Goal: Information Seeking & Learning: Find specific fact

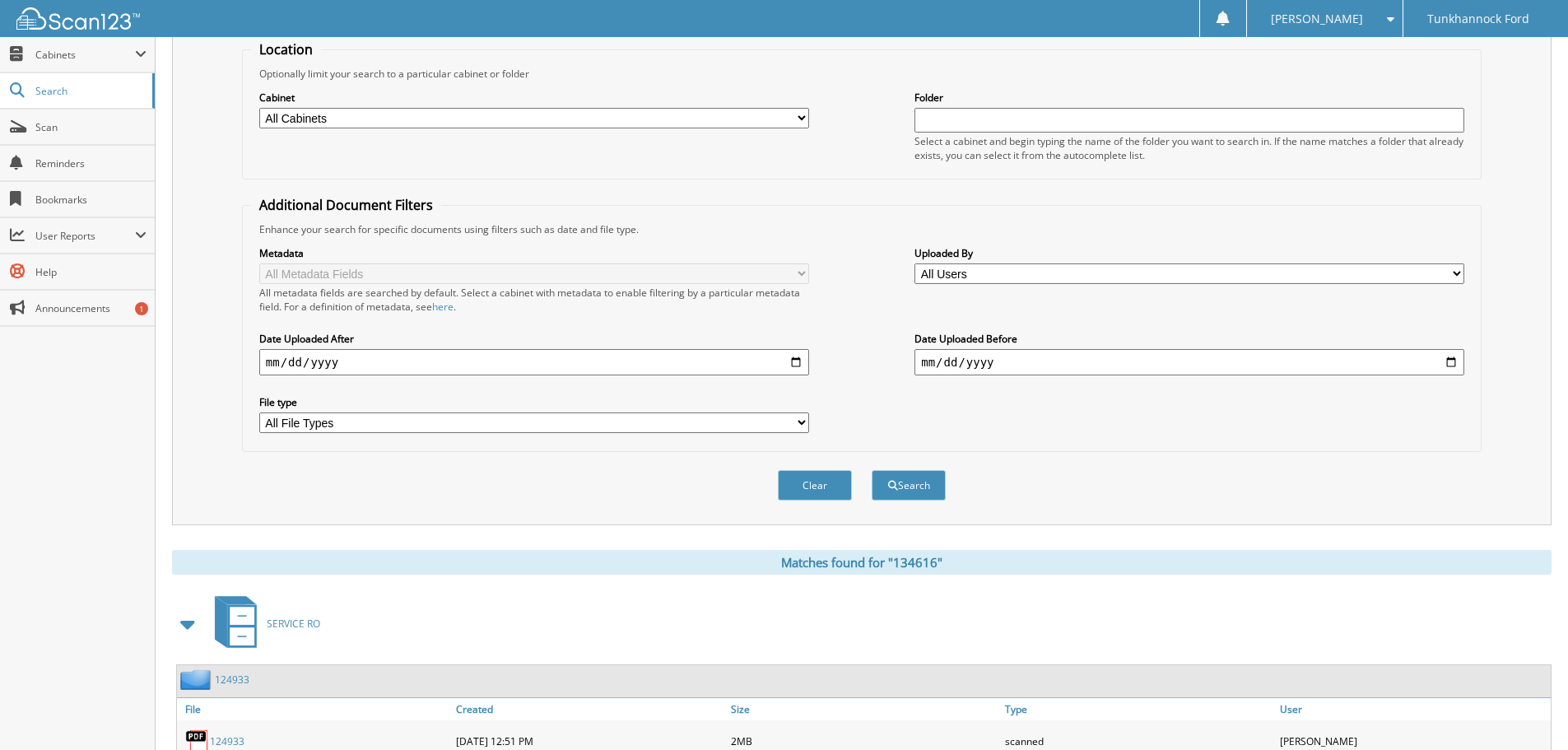
scroll to position [39, 0]
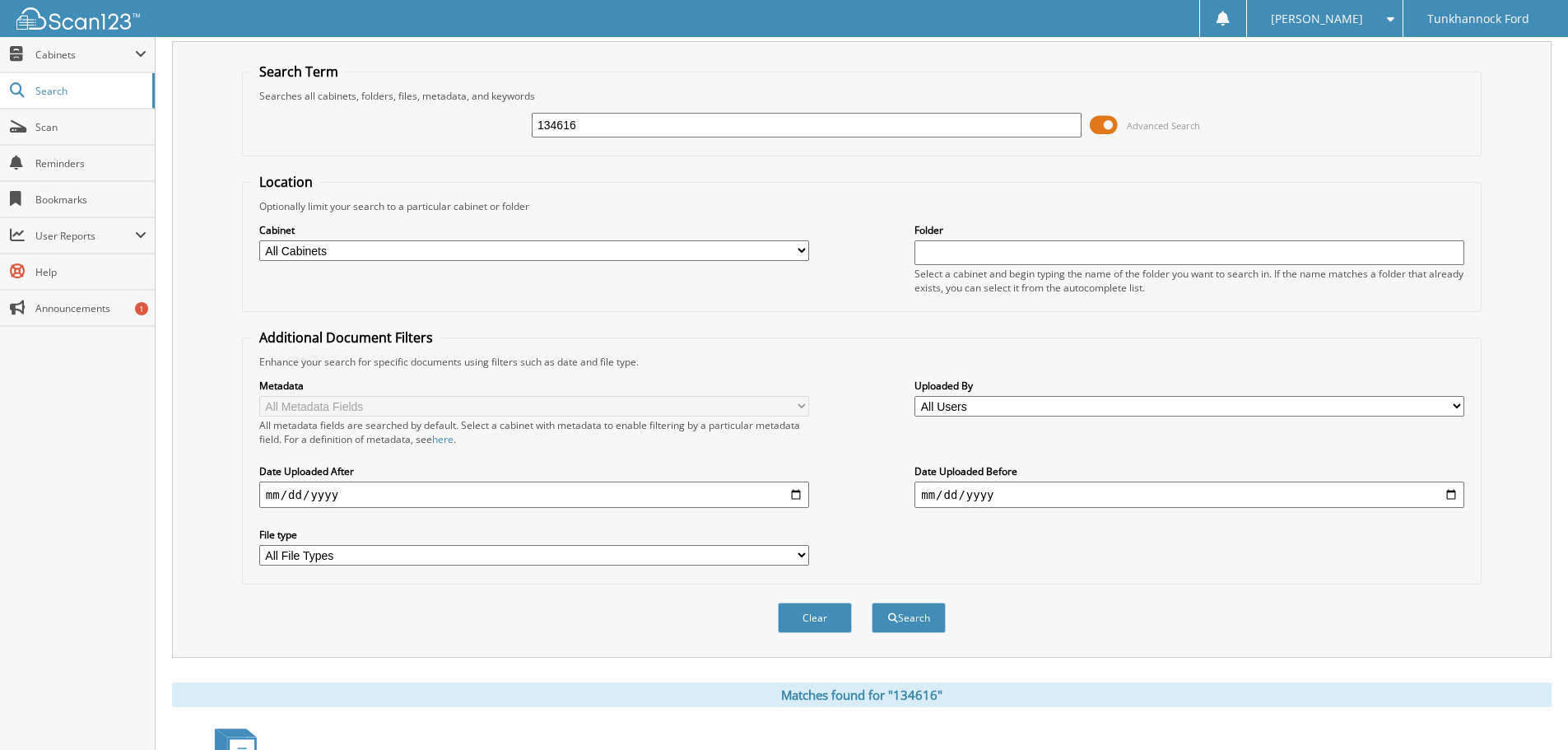
click at [701, 119] on input "134616" at bounding box center [806, 125] width 550 height 25
type input "134578"
click at [871, 603] on button "Search" at bounding box center [908, 618] width 74 height 31
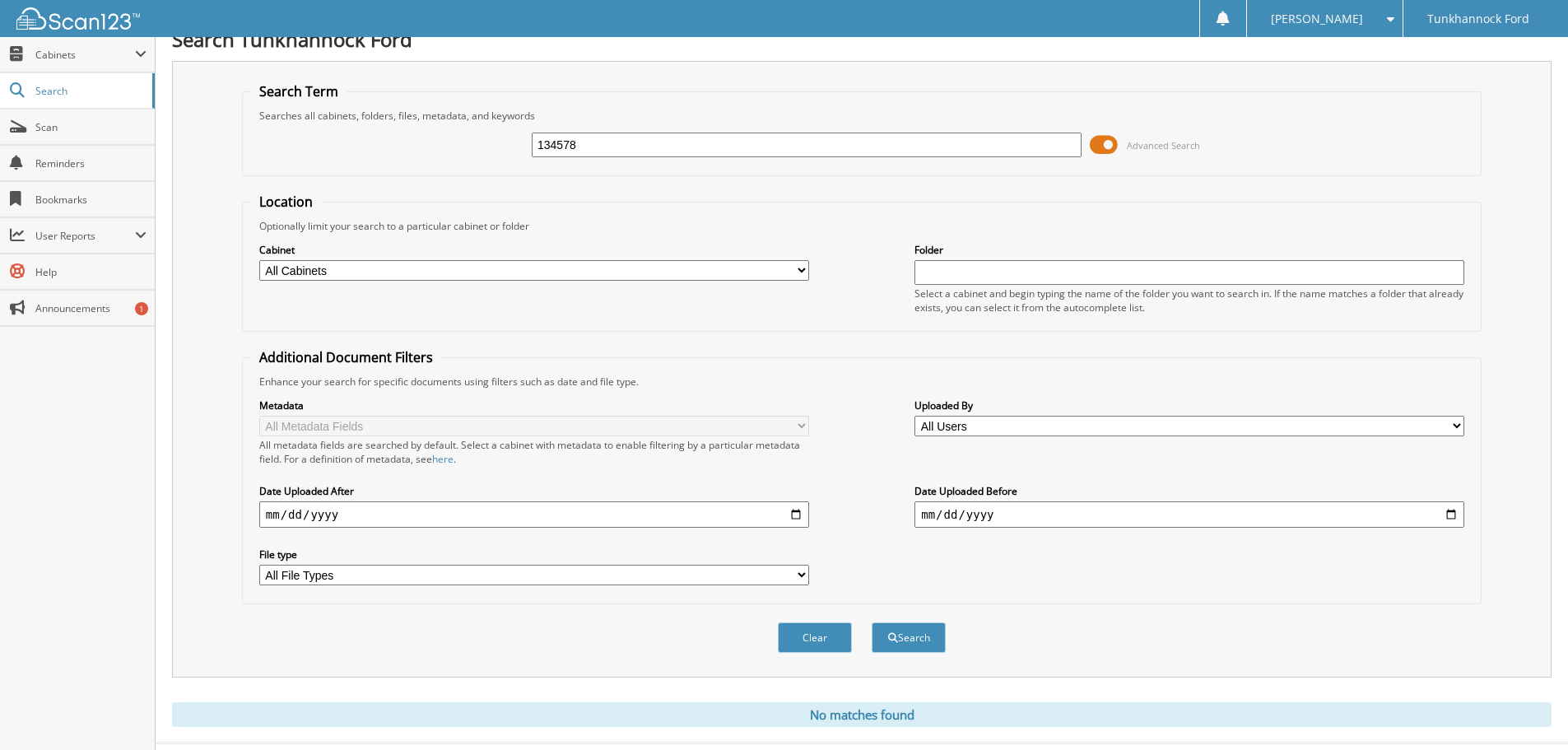
scroll to position [55, 0]
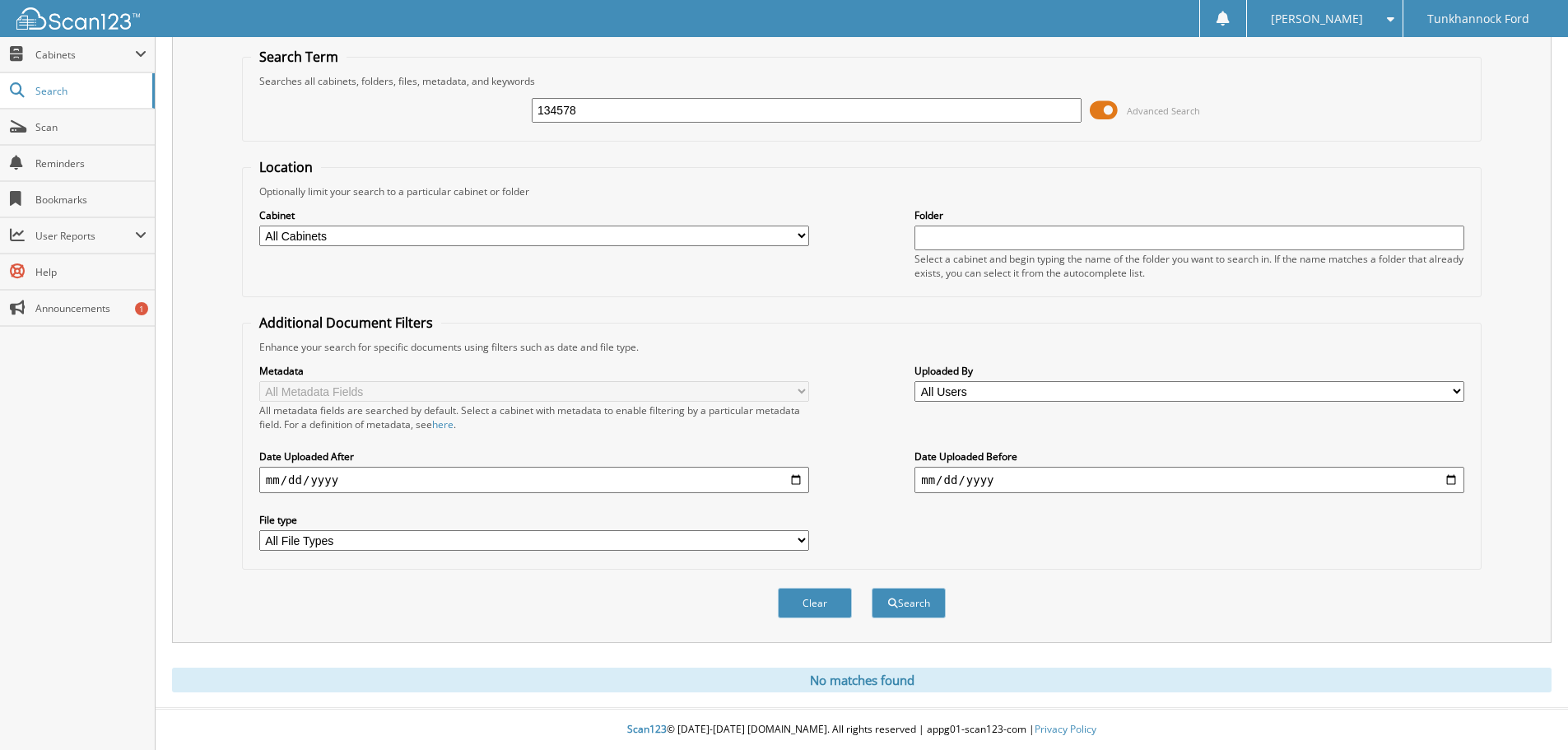
click at [1230, 186] on div "Optionally limit your search to a particular cabinet or folder" at bounding box center [861, 191] width 1221 height 14
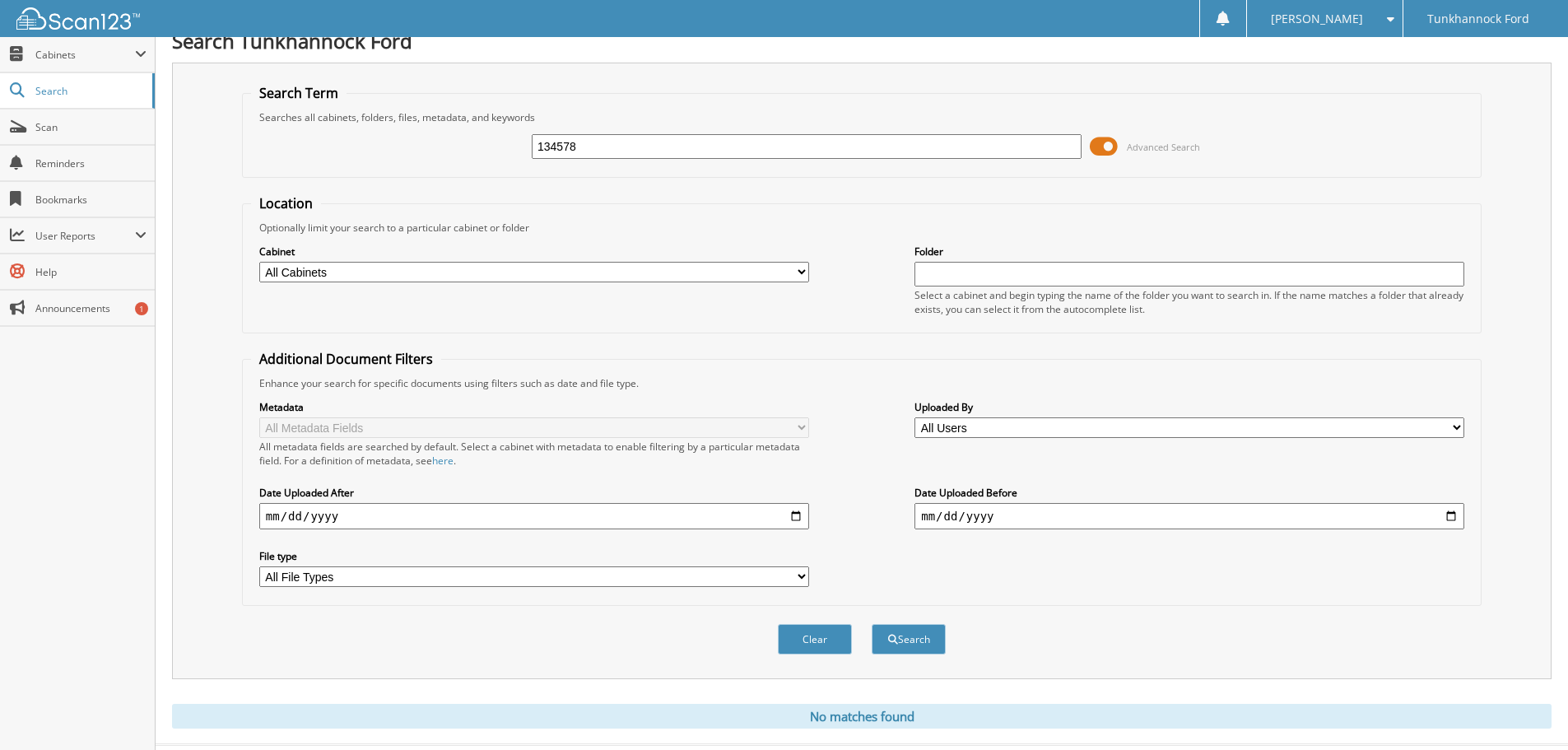
scroll to position [0, 0]
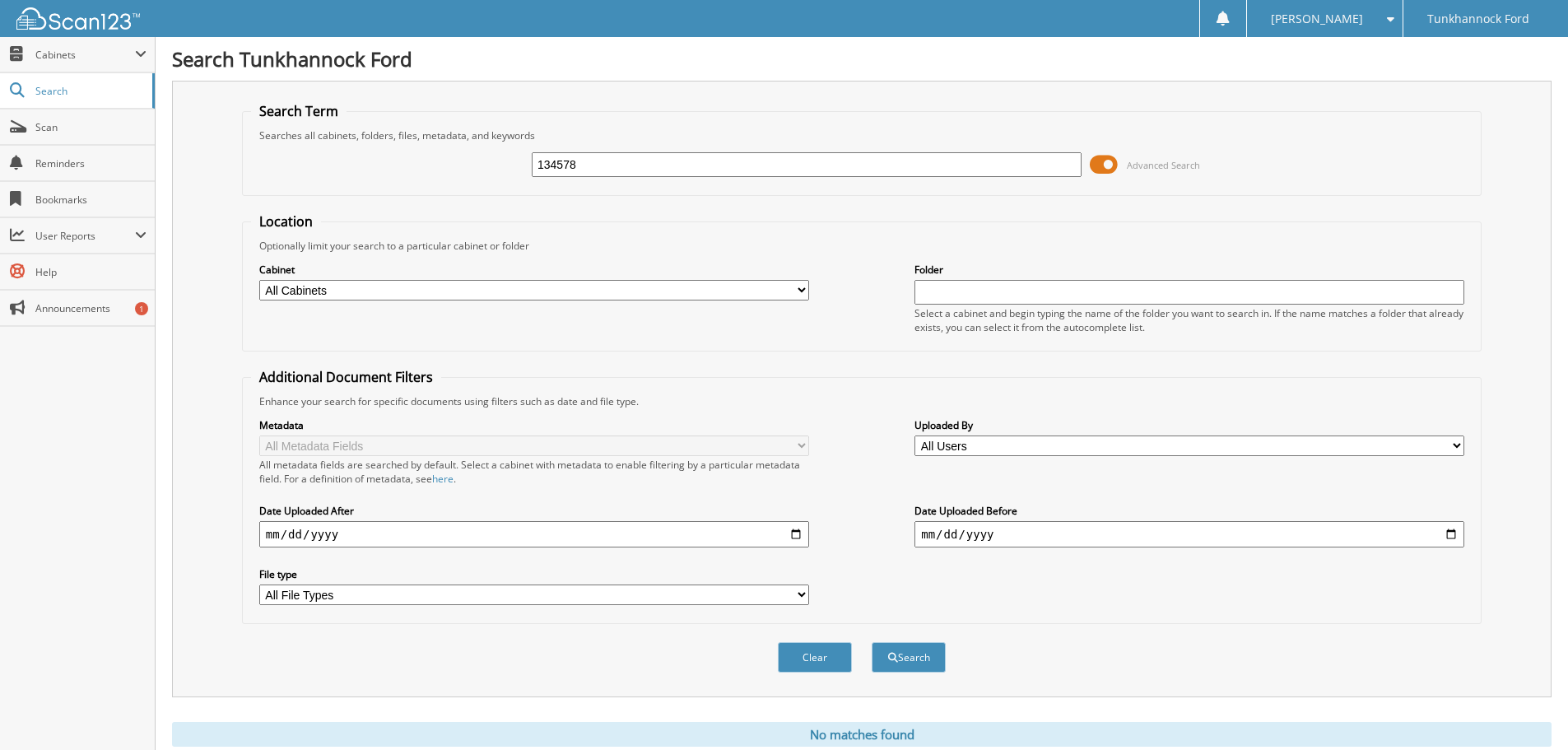
click at [624, 165] on input "134578" at bounding box center [806, 165] width 550 height 25
click at [623, 188] on fieldset "Search Term Searches all cabinets, folders, files, metadata, and keywords 13457…" at bounding box center [861, 148] width 1239 height 93
click at [1486, 206] on div "Search Term Searches all cabinets, folders, files, metadata, and keywords 13457…" at bounding box center [862, 388] width 1379 height 616
click at [747, 180] on div "134578 Advanced Search" at bounding box center [861, 165] width 1221 height 45
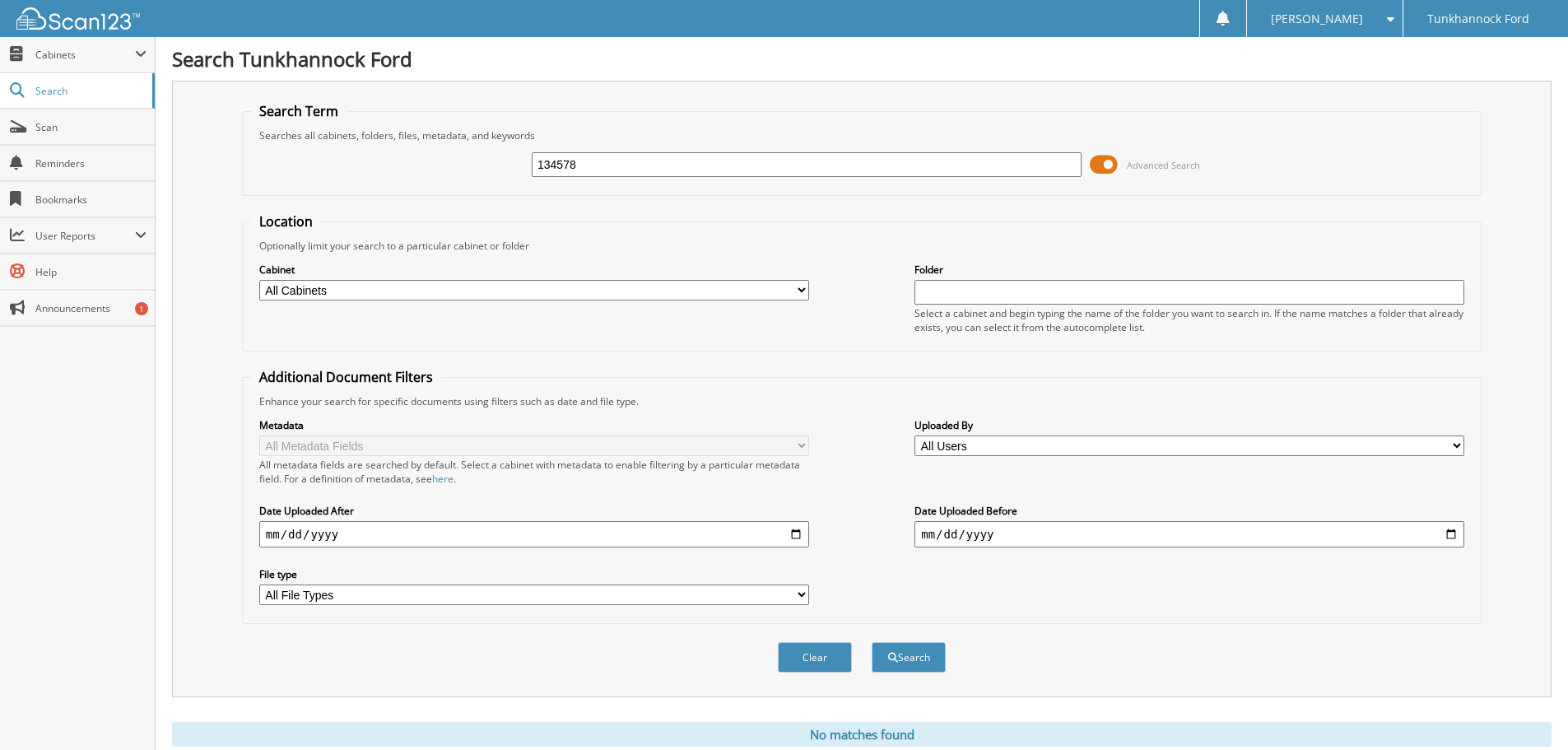
click at [747, 180] on div "134578 Advanced Search" at bounding box center [861, 165] width 1221 height 45
click at [752, 171] on input "134578" at bounding box center [806, 165] width 550 height 25
type input "131691"
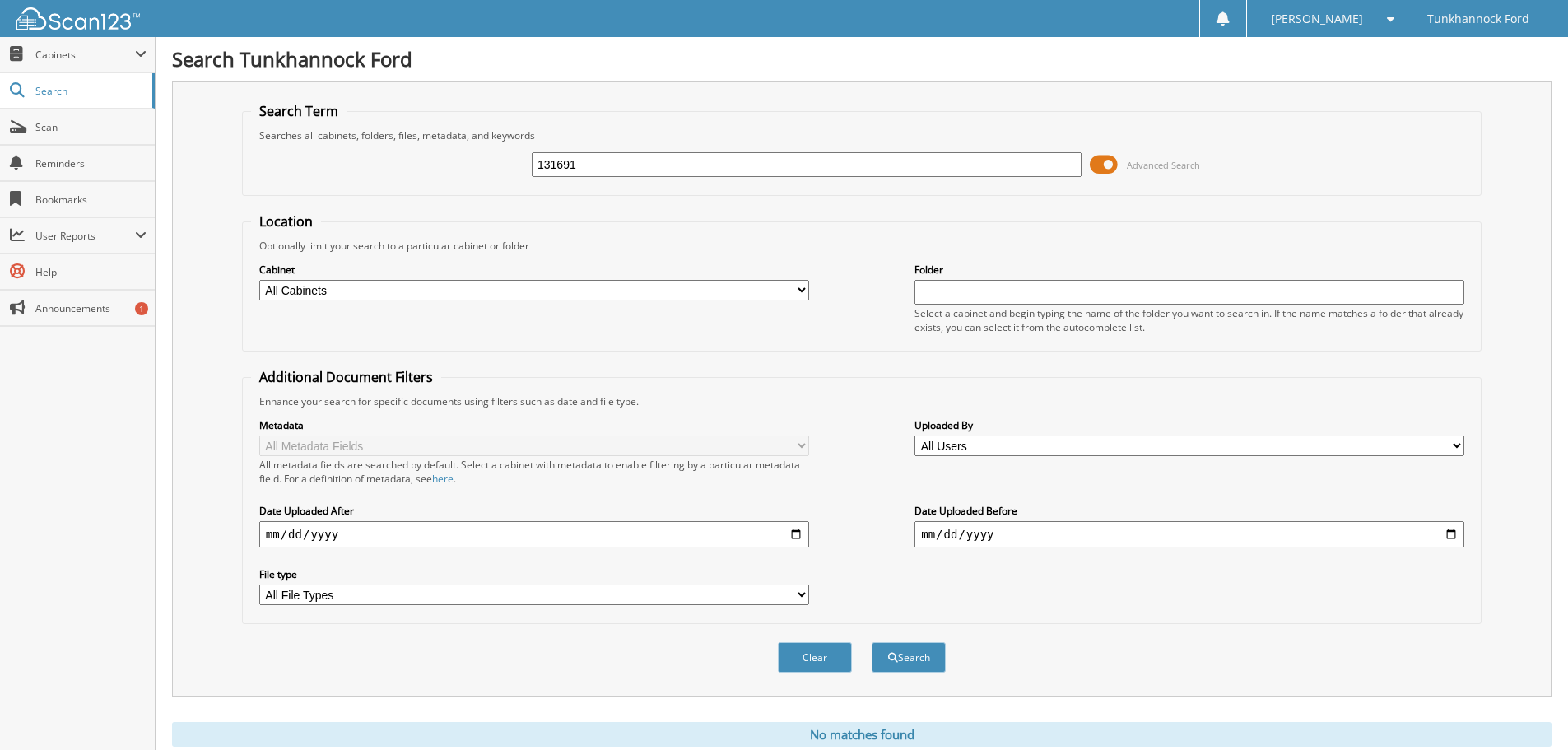
click at [871, 642] on button "Search" at bounding box center [908, 657] width 74 height 31
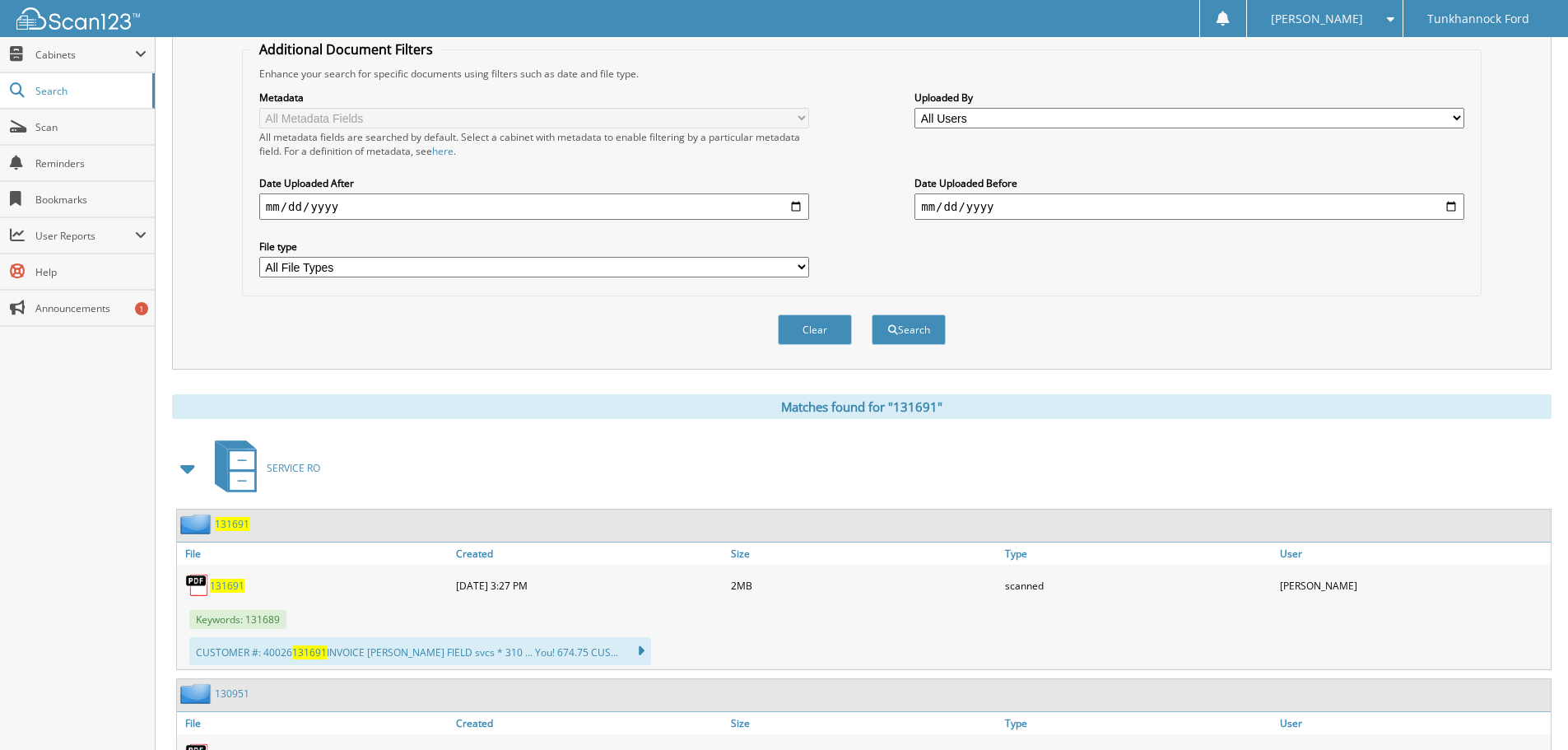
scroll to position [329, 0]
click at [233, 587] on span "131691" at bounding box center [227, 584] width 34 height 14
click at [1548, 427] on div "Matches found for "131691" SERVICE RO 131691 File Created Size" at bounding box center [862, 663] width 1379 height 543
